Goal: Participate in discussion

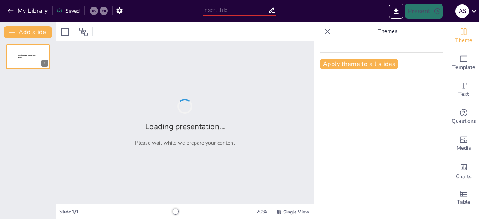
type input "Impacto de los ODS: Salud, Educación y Clima"
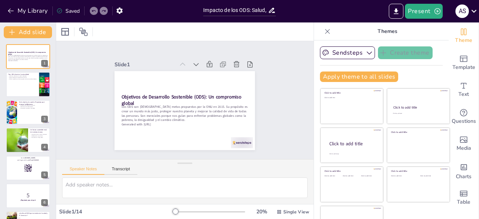
checkbox input "true"
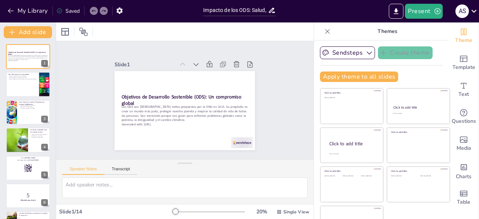
checkbox input "true"
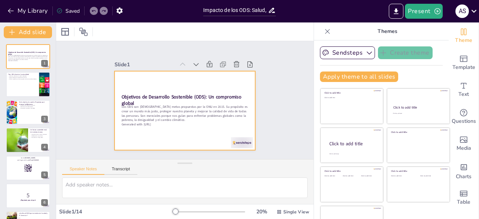
checkbox input "true"
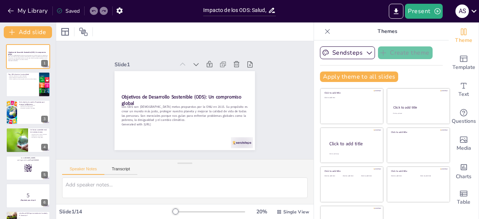
checkbox input "true"
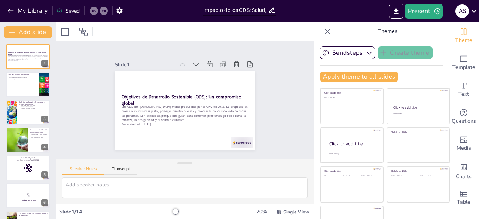
checkbox input "true"
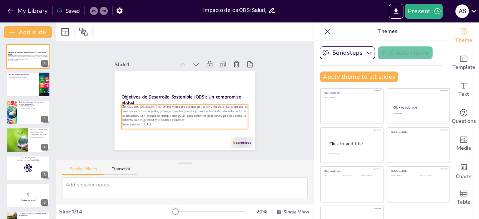
checkbox input "true"
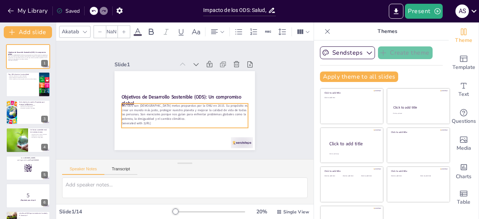
type input "32"
checkbox input "true"
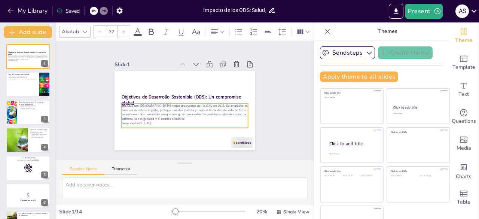
checkbox input "true"
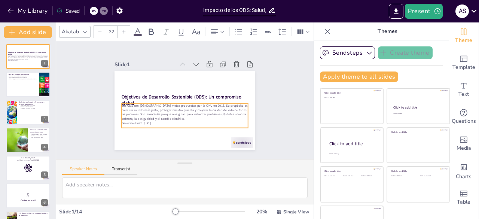
checkbox input "true"
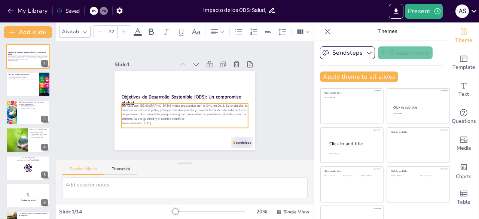
checkbox input "true"
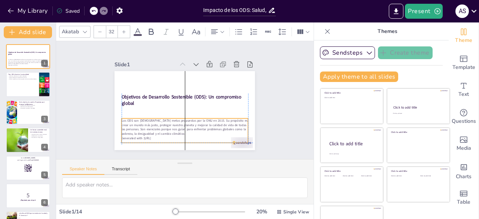
checkbox input "true"
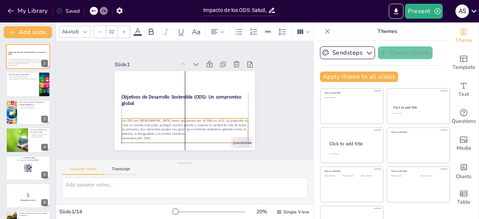
checkbox input "true"
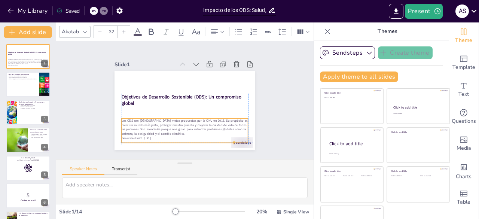
checkbox input "true"
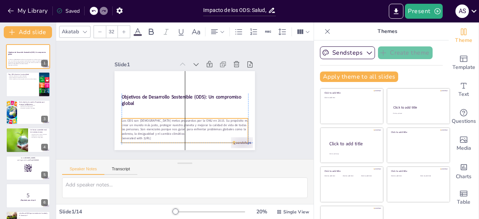
checkbox input "true"
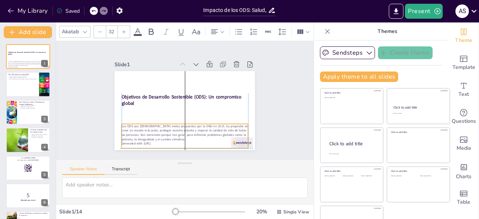
checkbox input "true"
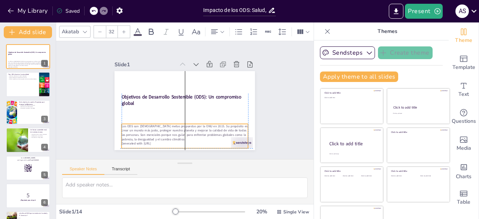
checkbox input "true"
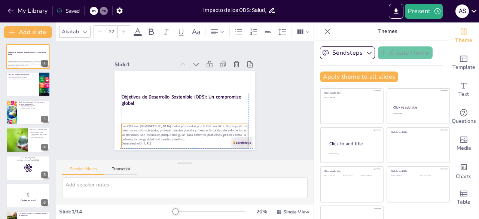
checkbox input "true"
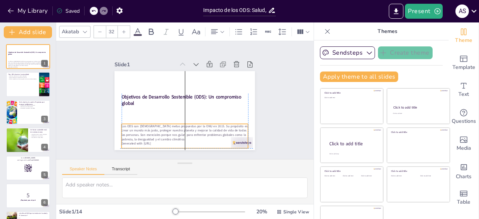
checkbox input "true"
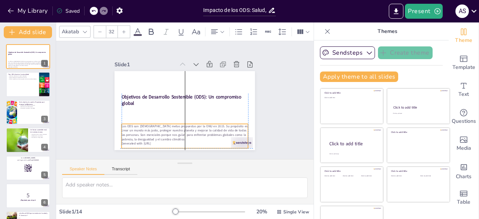
checkbox input "true"
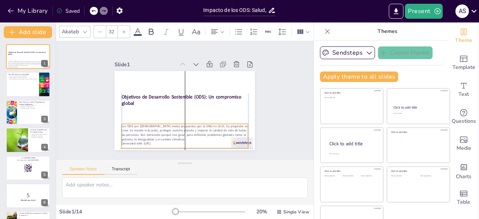
checkbox input "true"
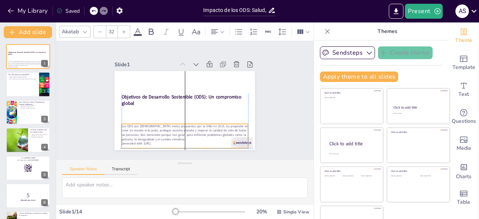
checkbox input "true"
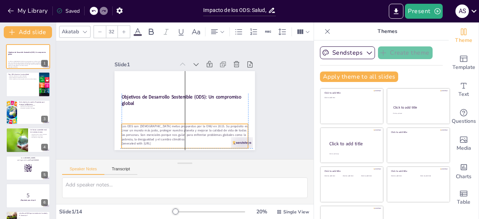
checkbox input "true"
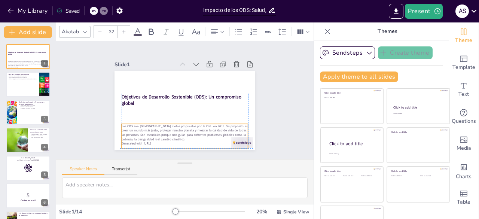
checkbox input "true"
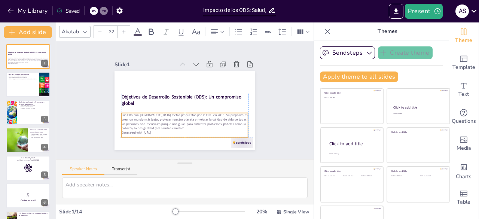
checkbox input "true"
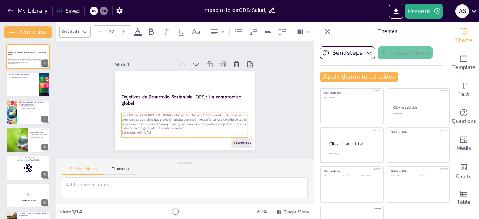
checkbox input "true"
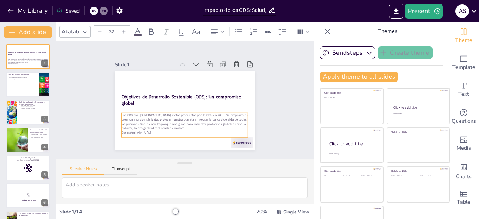
checkbox input "true"
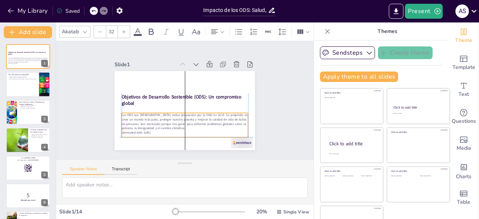
checkbox input "true"
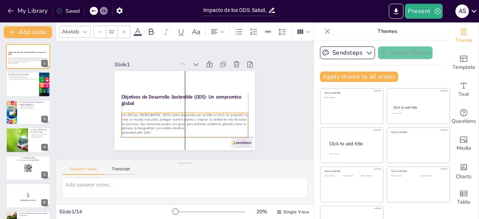
checkbox input "true"
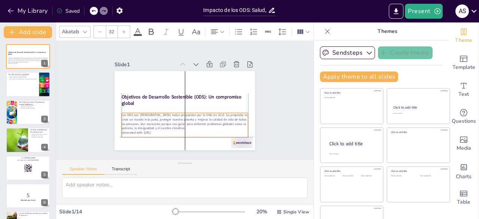
checkbox input "true"
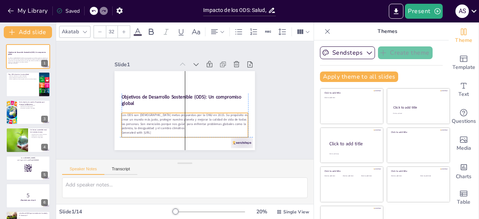
checkbox input "true"
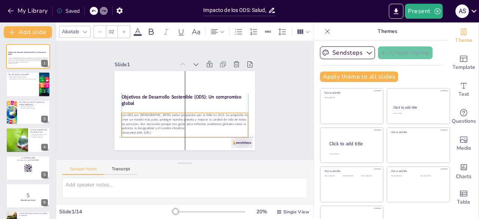
checkbox input "true"
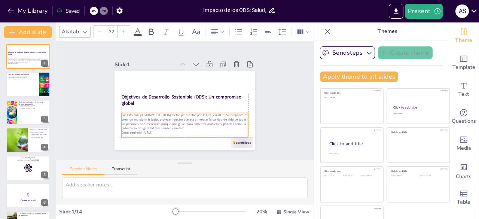
checkbox input "true"
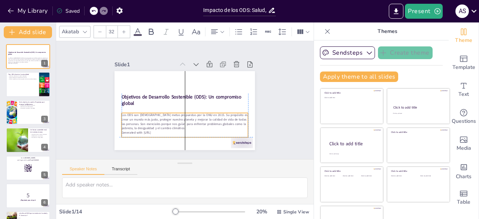
checkbox input "true"
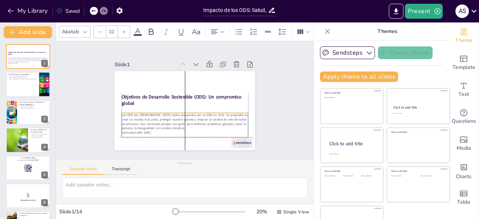
checkbox input "true"
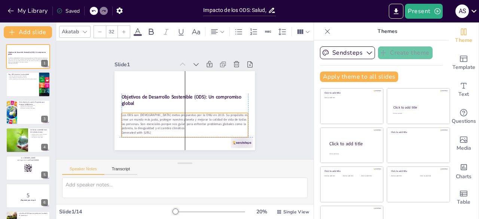
checkbox input "true"
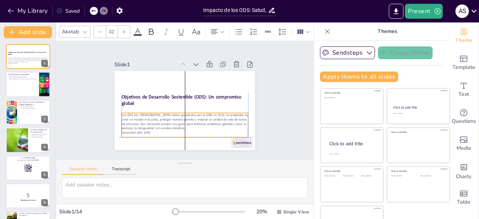
drag, startPoint x: 189, startPoint y: 113, endPoint x: 187, endPoint y: 122, distance: 9.3
click at [187, 122] on p "Los ODS son [DEMOGRAPHIC_DATA] metas propuestas por la ONU en 2015. Su propósit…" at bounding box center [185, 122] width 127 height 18
checkbox input "true"
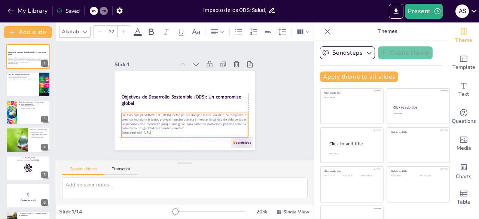
checkbox input "true"
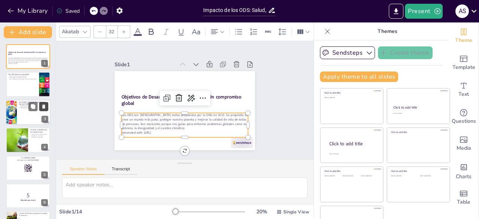
checkbox input "true"
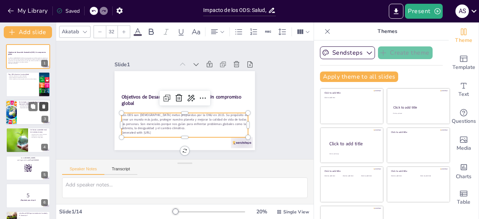
checkbox input "true"
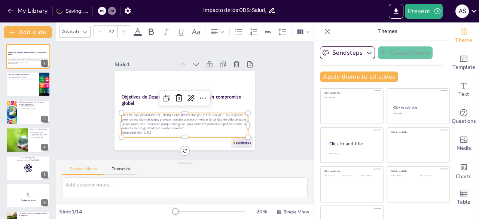
checkbox input "true"
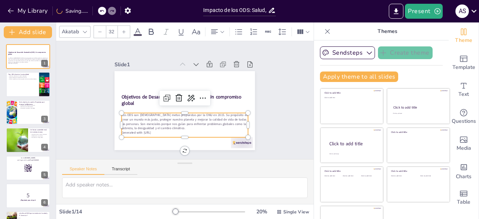
checkbox input "true"
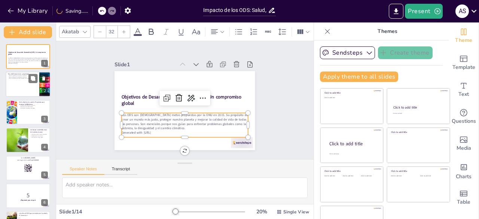
click at [17, 85] on div at bounding box center [28, 84] width 45 height 25
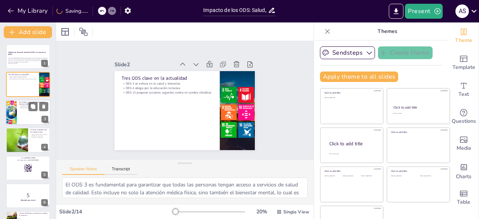
click at [20, 103] on p "De la teoría a la acción: Proyectos que marcan la diferencia" at bounding box center [33, 103] width 29 height 4
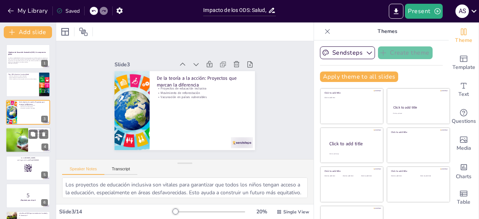
click at [22, 146] on div at bounding box center [17, 139] width 50 height 25
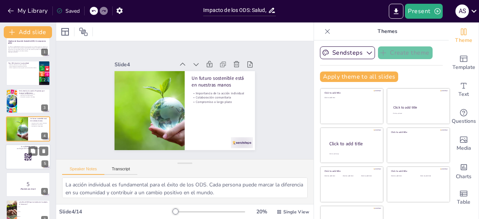
click at [24, 169] on div "Go to [DOMAIN_NAME] and login with code Free13162822 5" at bounding box center [28, 156] width 45 height 25
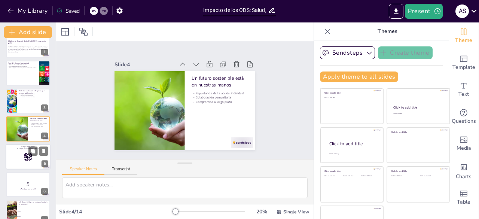
scroll to position [39, 0]
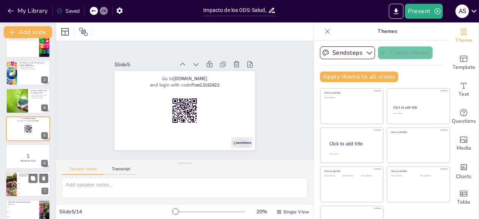
click at [23, 180] on li "ODS 1" at bounding box center [34, 179] width 34 height 5
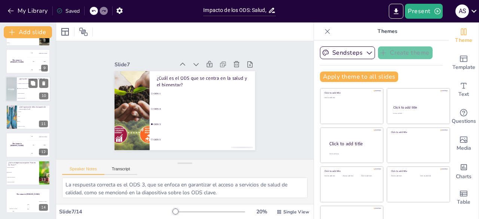
scroll to position [21, 0]
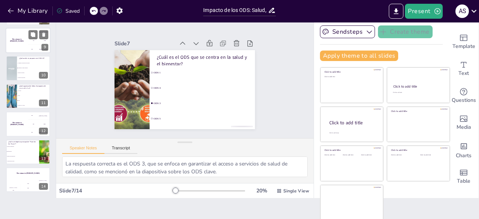
click at [27, 40] on h4 "The winner is [PERSON_NAME]" at bounding box center [17, 41] width 22 height 4
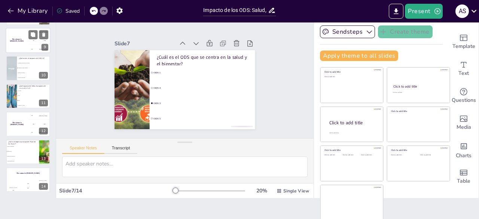
scroll to position [151, 0]
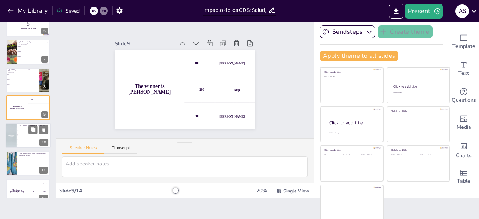
click at [25, 135] on span "Combatir el cambio climático" at bounding box center [34, 135] width 32 height 1
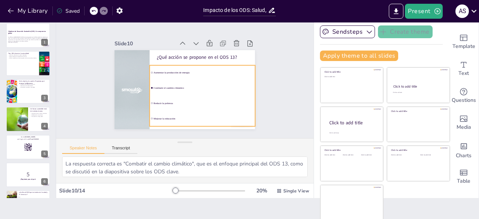
scroll to position [0, 0]
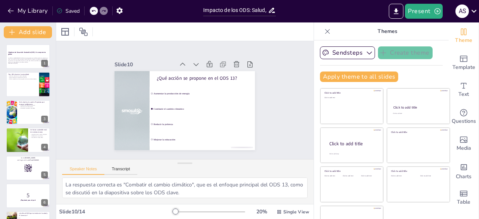
click at [405, 32] on p "Themes" at bounding box center [388, 31] width 108 height 18
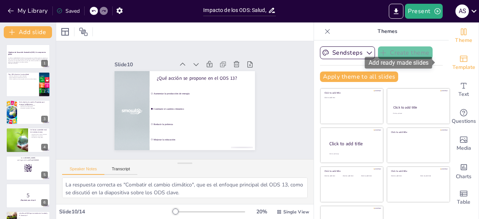
click at [453, 66] on span "Template" at bounding box center [464, 67] width 23 height 8
